Goal: Information Seeking & Learning: Learn about a topic

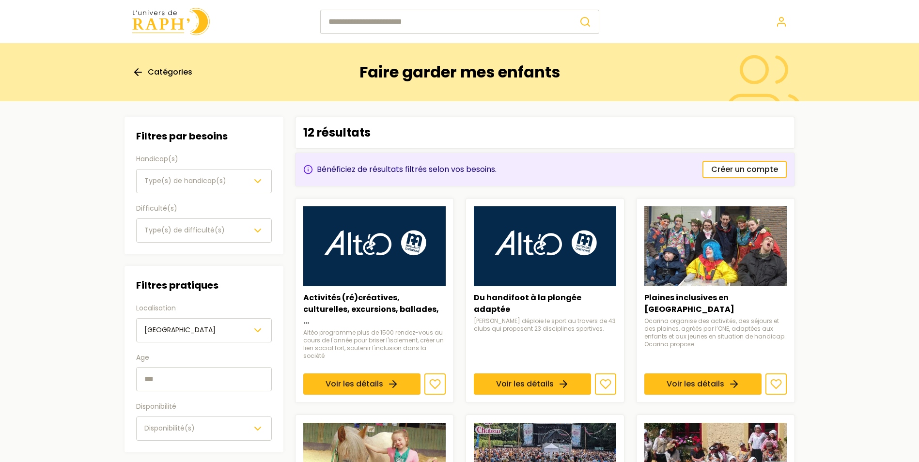
click at [159, 75] on span "Catégories" at bounding box center [170, 72] width 45 height 12
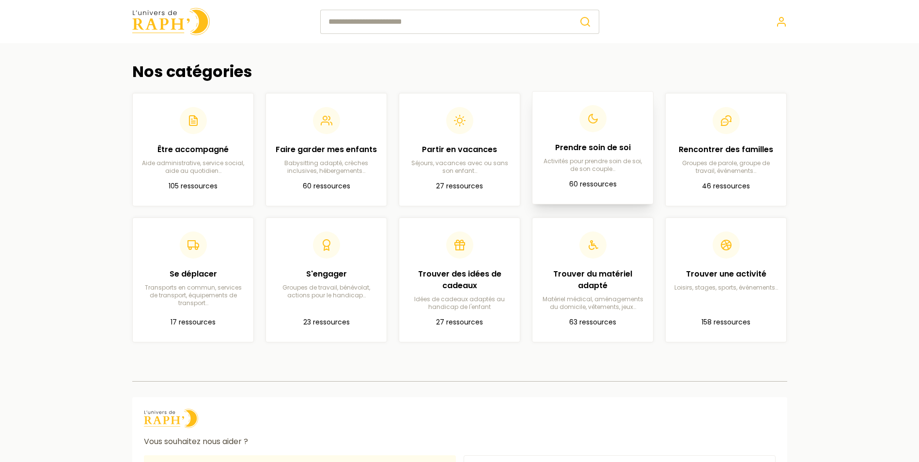
click at [596, 174] on article "Prendre soin de soi Activités pour prendre soin de soi, de son couple… 60 resso…" at bounding box center [592, 147] width 105 height 97
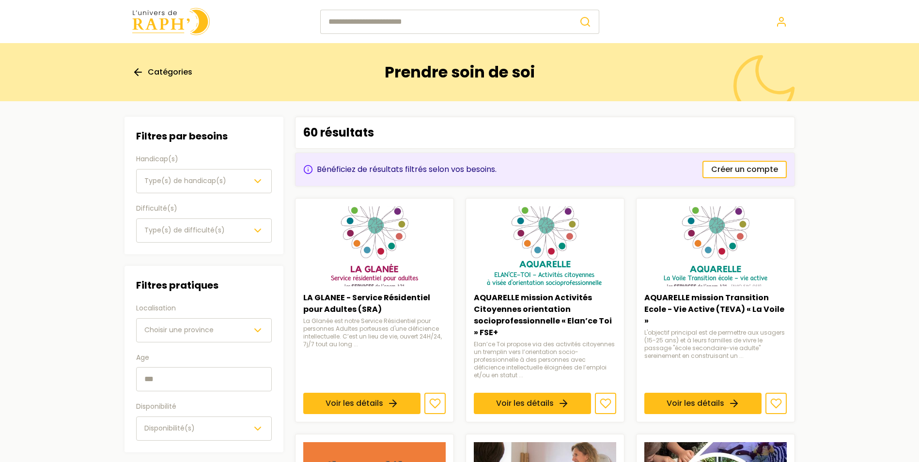
click at [226, 325] on div "Choisir une province" at bounding box center [203, 331] width 119 height 12
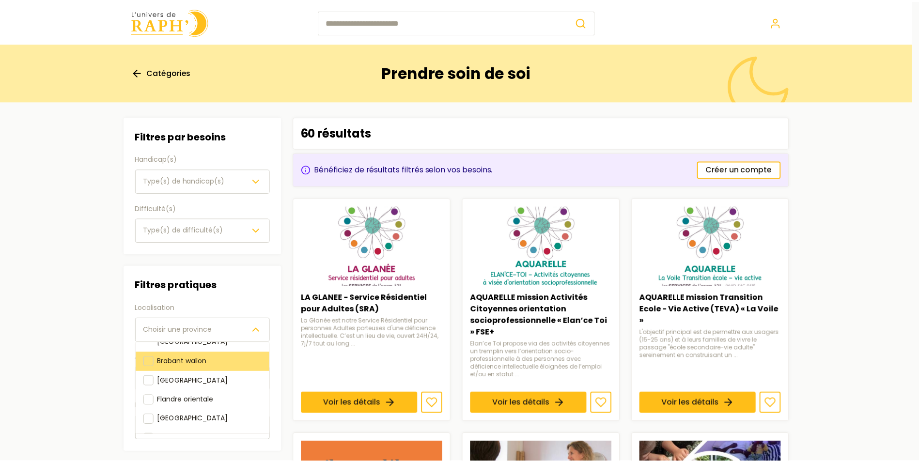
scroll to position [109, 0]
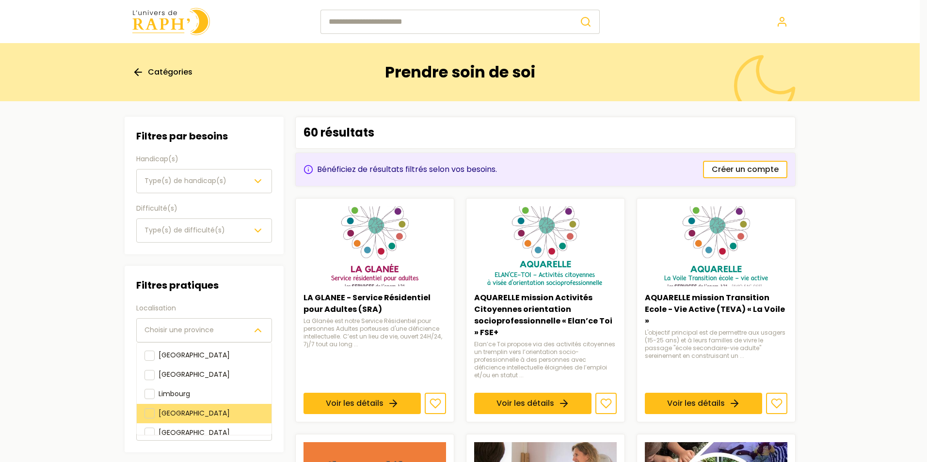
click at [225, 404] on div "[GEOGRAPHIC_DATA]" at bounding box center [204, 413] width 135 height 19
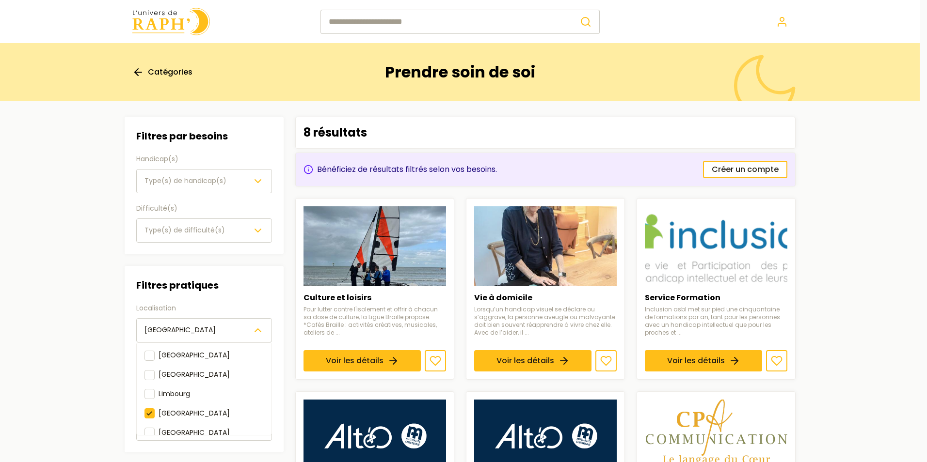
click at [852, 198] on main "Catégories Prendre soin de soi Filtres Filtres par besoins Handicap(s) Type(s) …" at bounding box center [459, 430] width 919 height 774
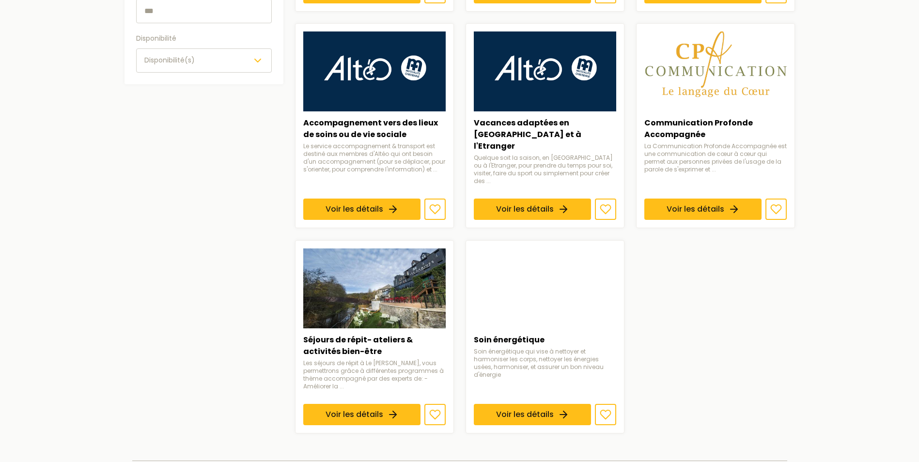
scroll to position [388, 0]
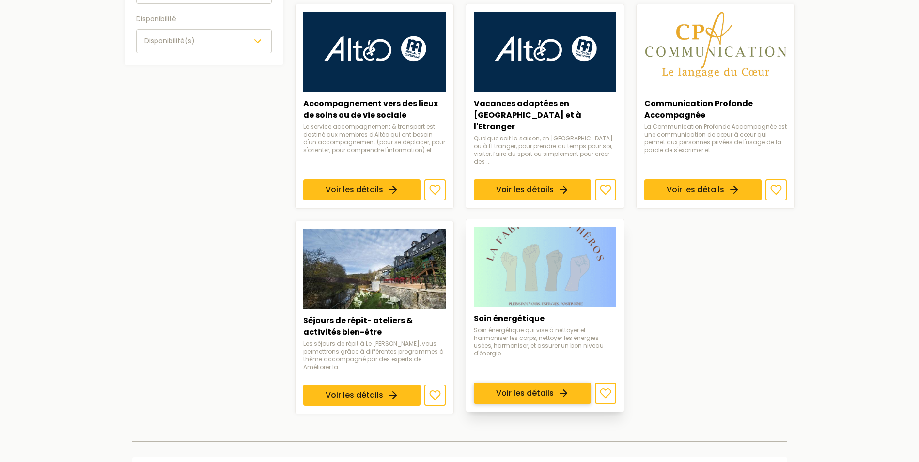
click at [539, 383] on link "Voir les détails" at bounding box center [532, 393] width 117 height 21
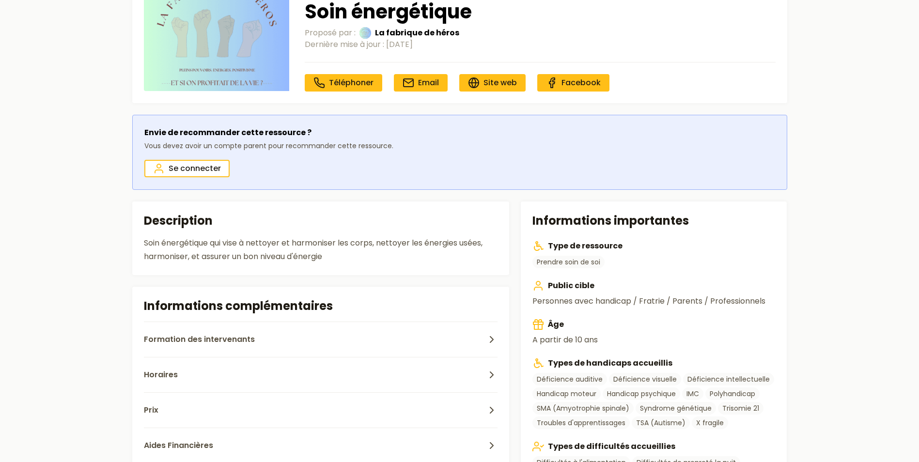
scroll to position [97, 0]
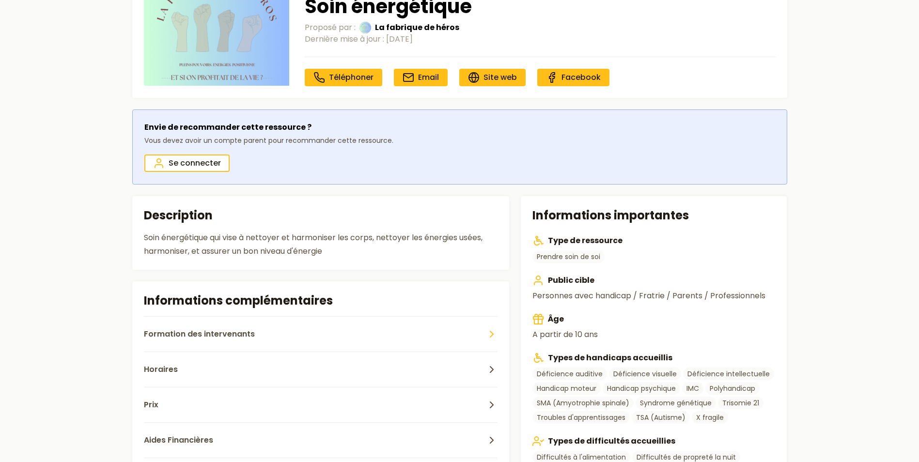
click at [489, 337] on icon "button" at bounding box center [492, 335] width 12 height 12
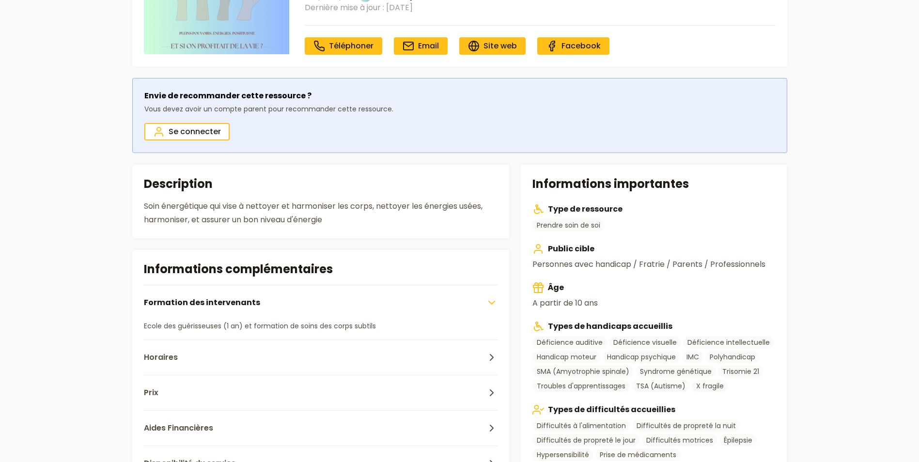
scroll to position [194, 0]
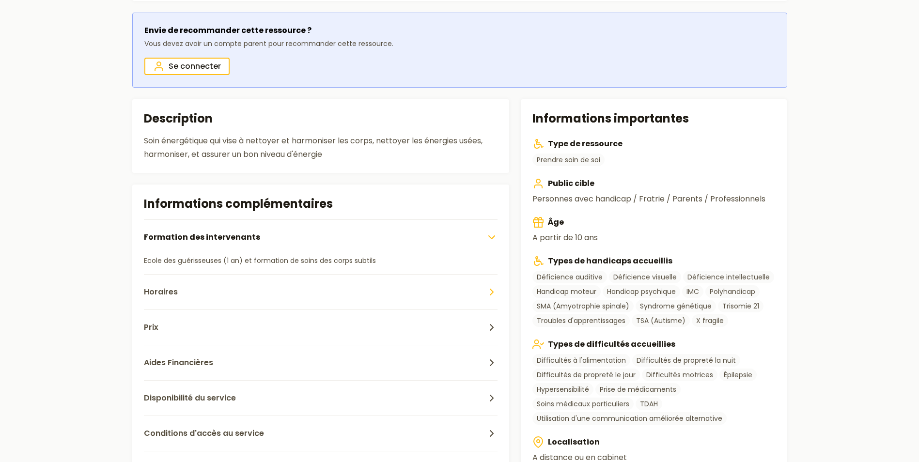
click at [488, 291] on icon "button" at bounding box center [492, 292] width 12 height 12
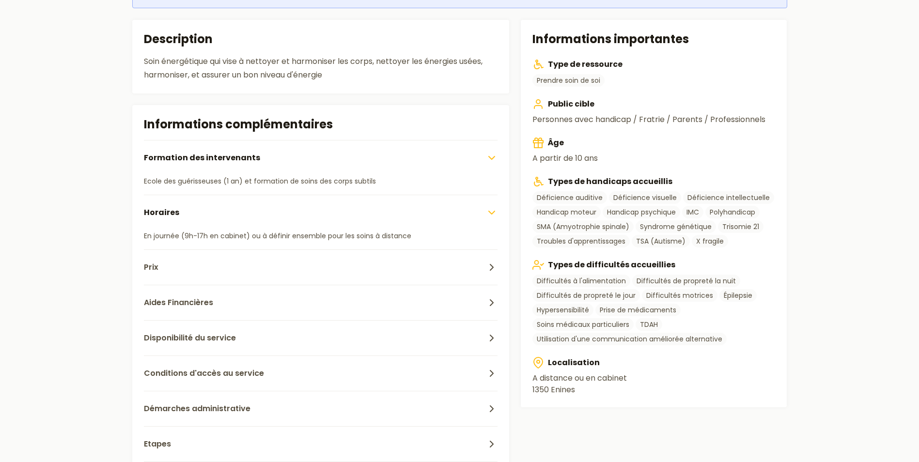
scroll to position [291, 0]
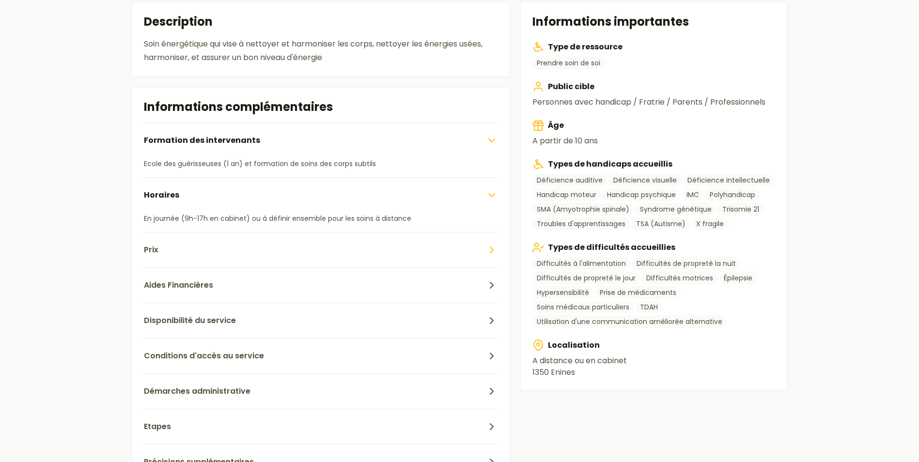
click at [492, 258] on button "Prix" at bounding box center [321, 249] width 354 height 35
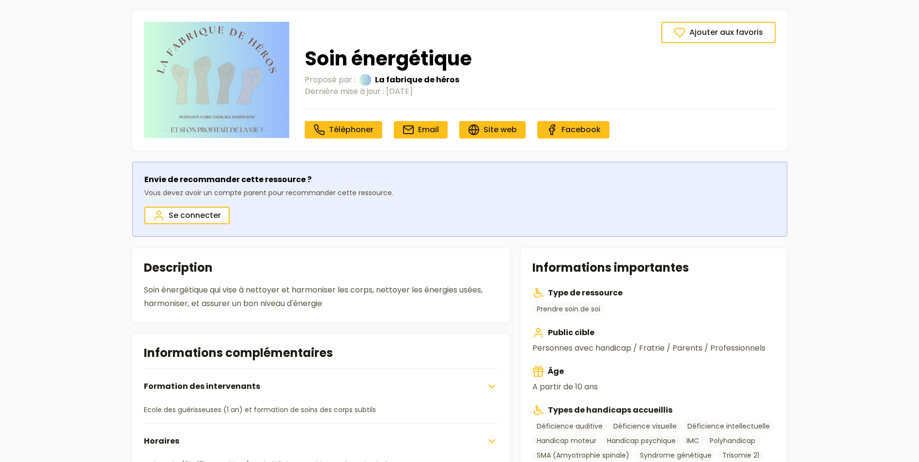
scroll to position [0, 0]
